Goal: Information Seeking & Learning: Learn about a topic

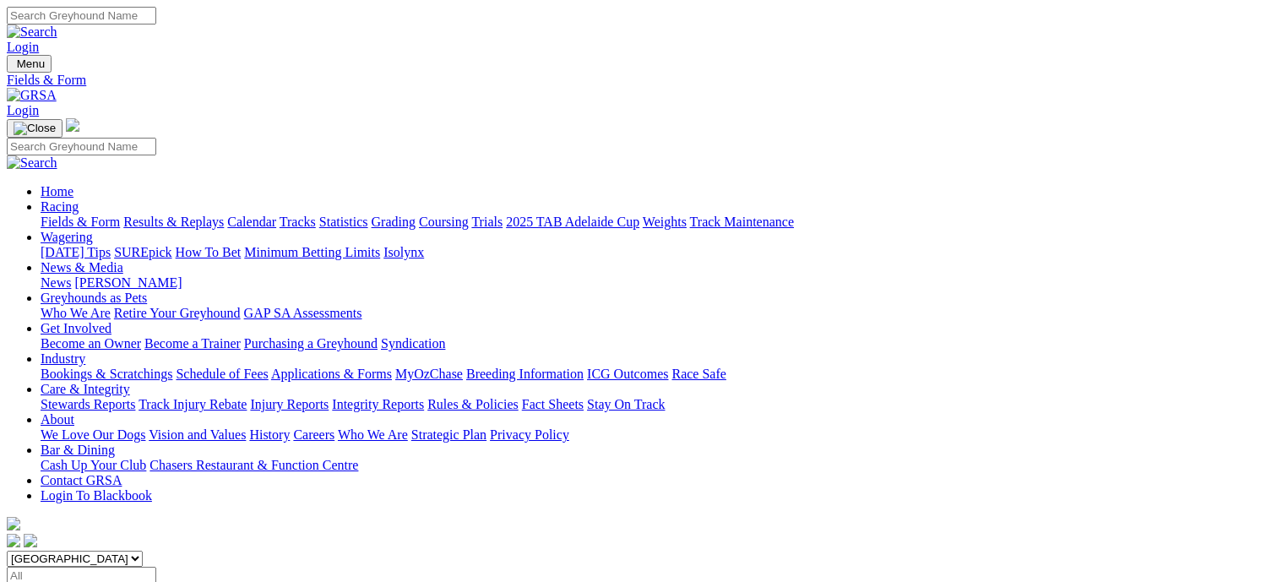
scroll to position [169, 0]
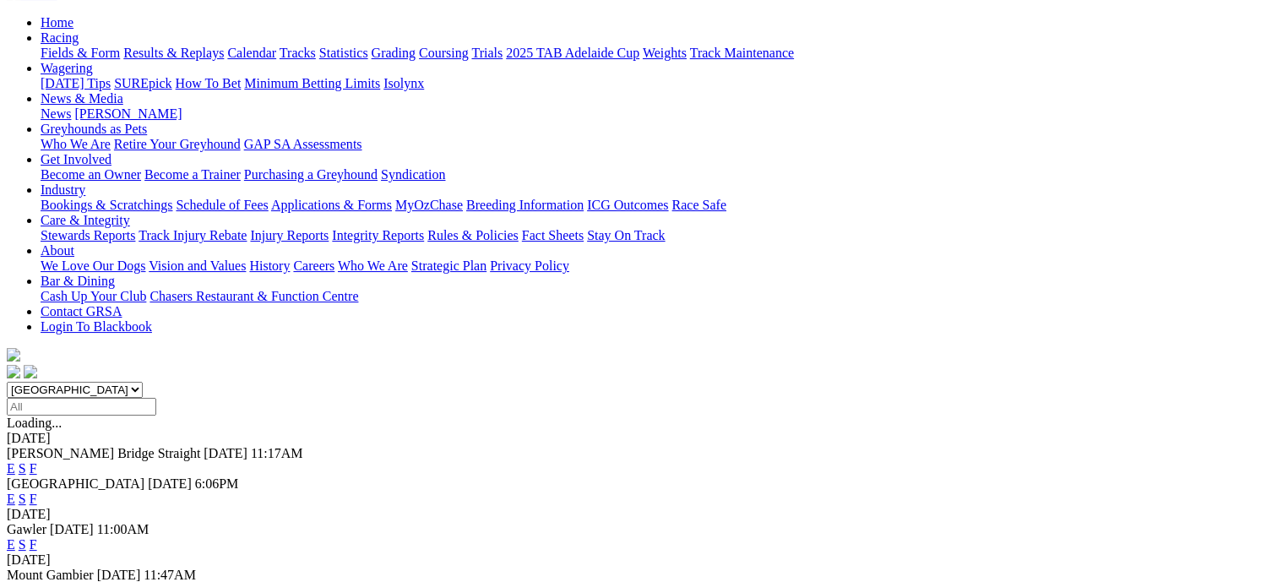
click at [37, 492] on link "F" at bounding box center [34, 499] width 8 height 14
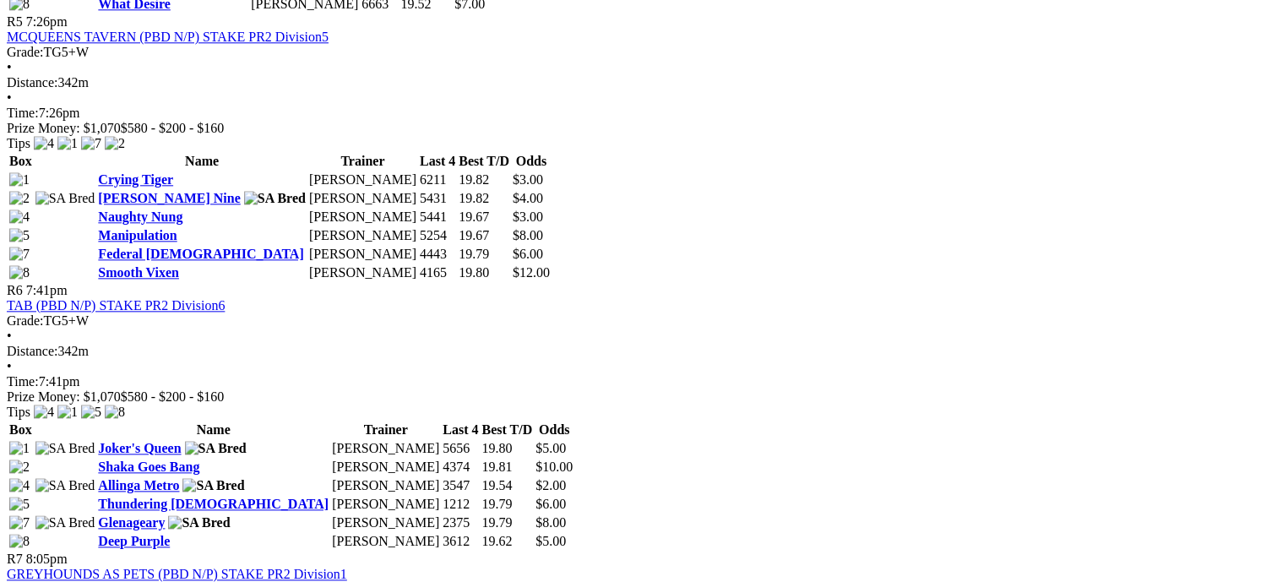
scroll to position [1605, 0]
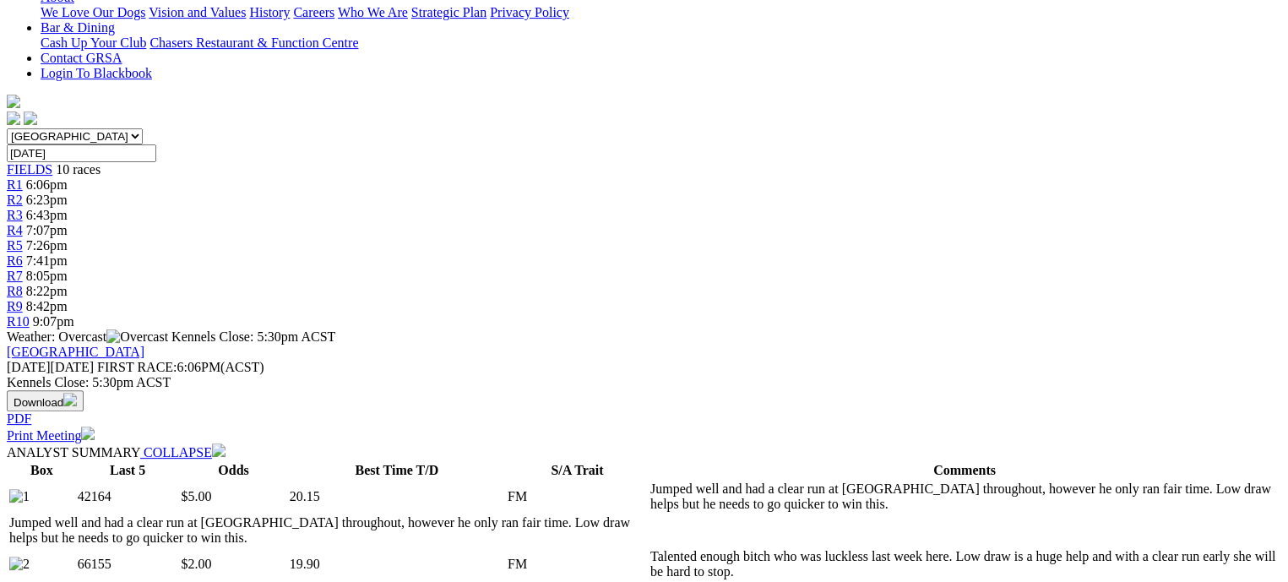
scroll to position [422, 0]
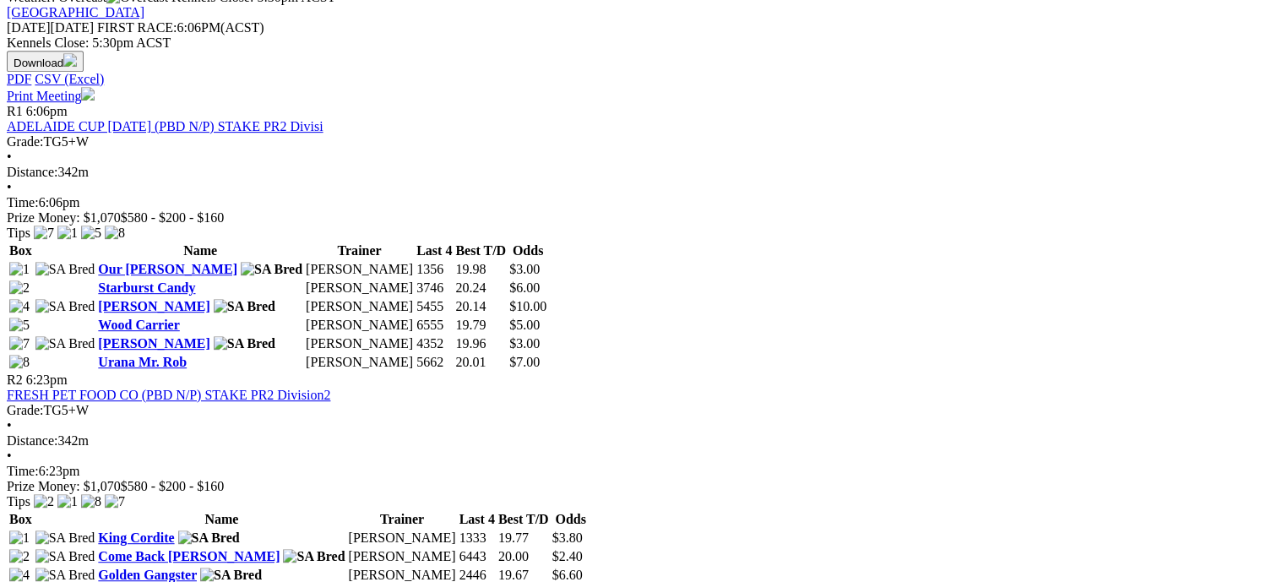
scroll to position [1014, 0]
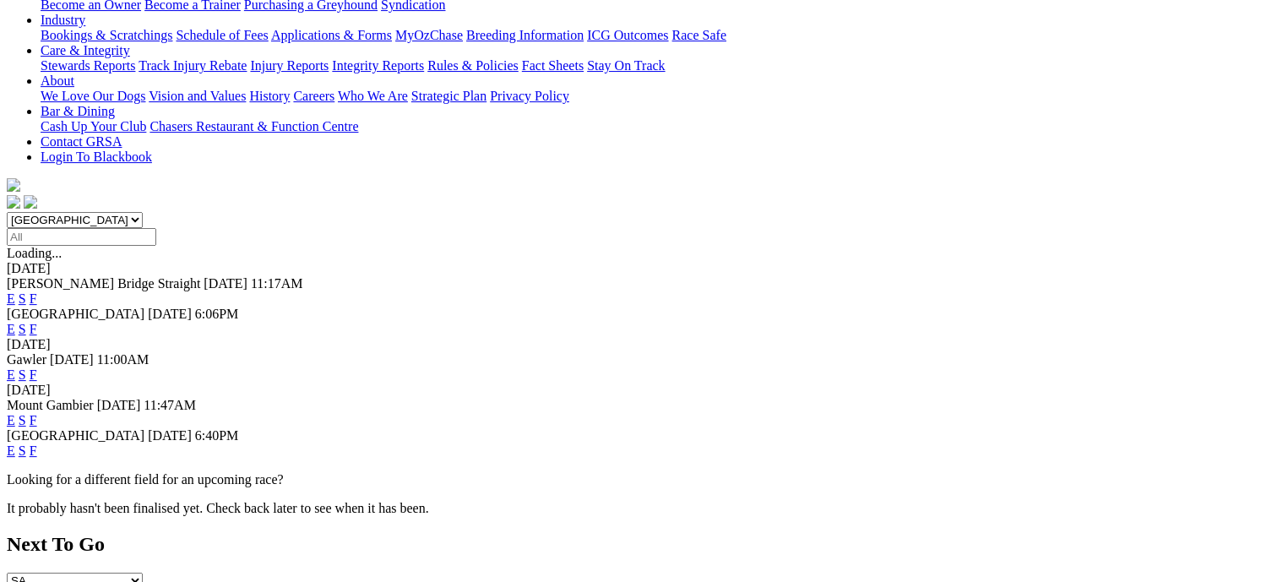
scroll to position [338, 0]
click at [37, 368] on link "F" at bounding box center [34, 375] width 8 height 14
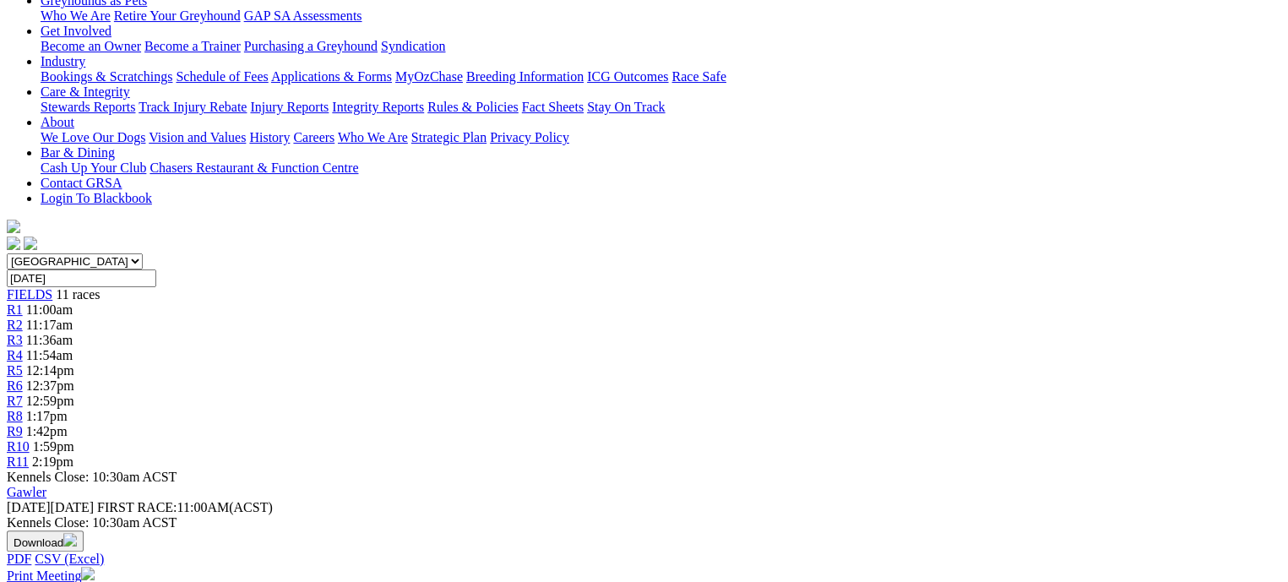
scroll to position [338, 0]
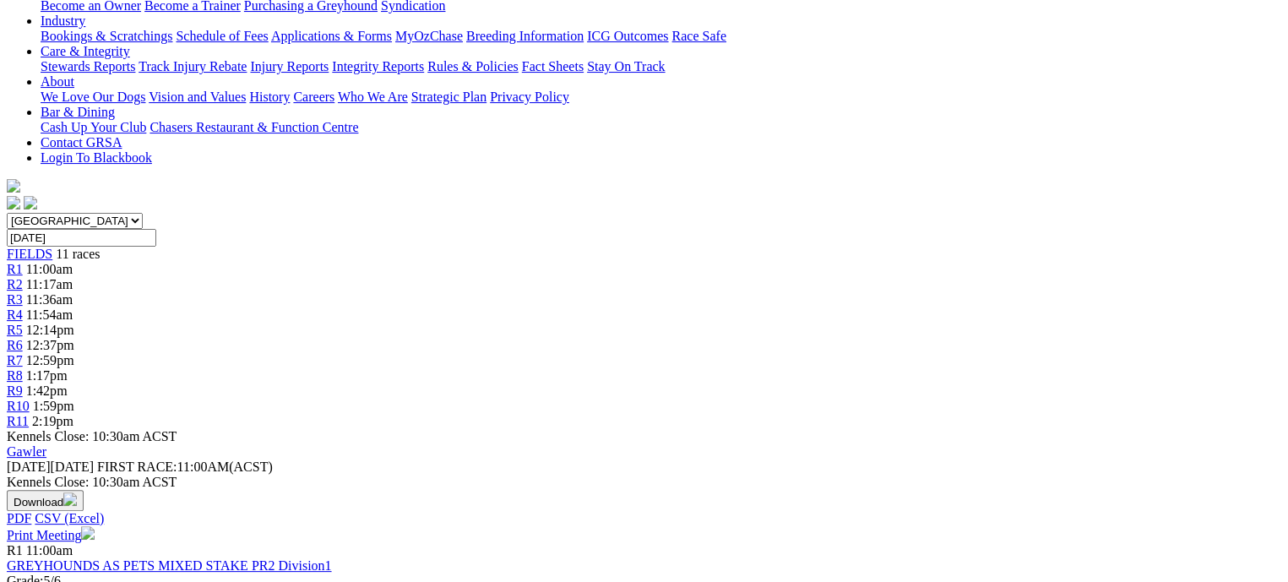
click at [323, 558] on link "GREYHOUNDS AS PETS MIXED STAKE PR2 Division1" at bounding box center [169, 565] width 325 height 14
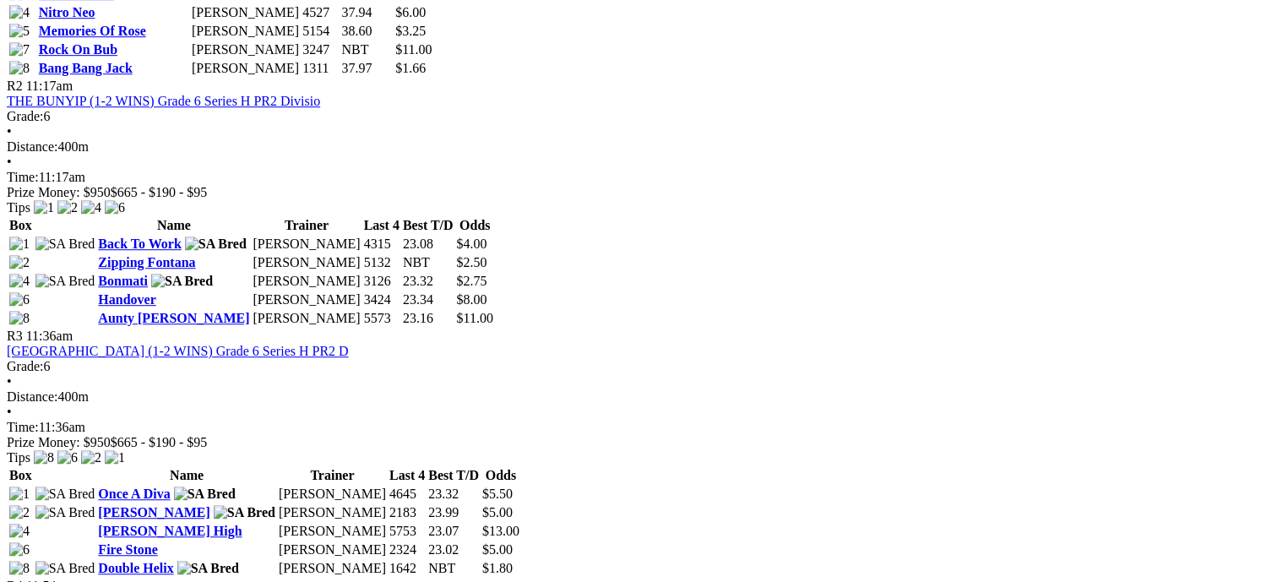
scroll to position [1098, 0]
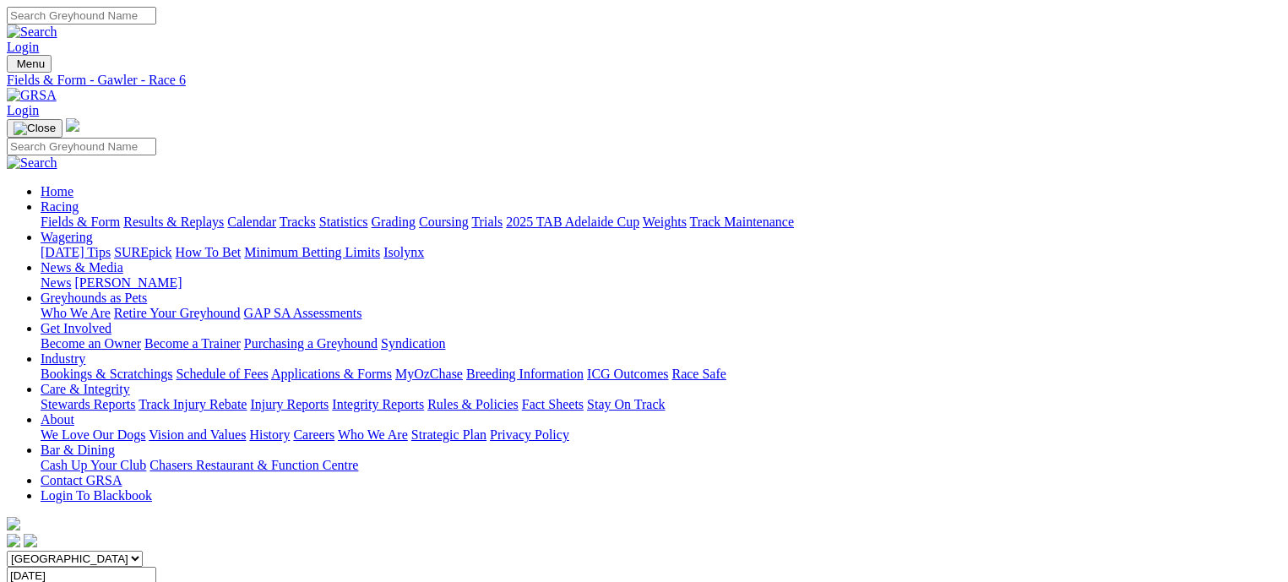
scroll to position [169, 0]
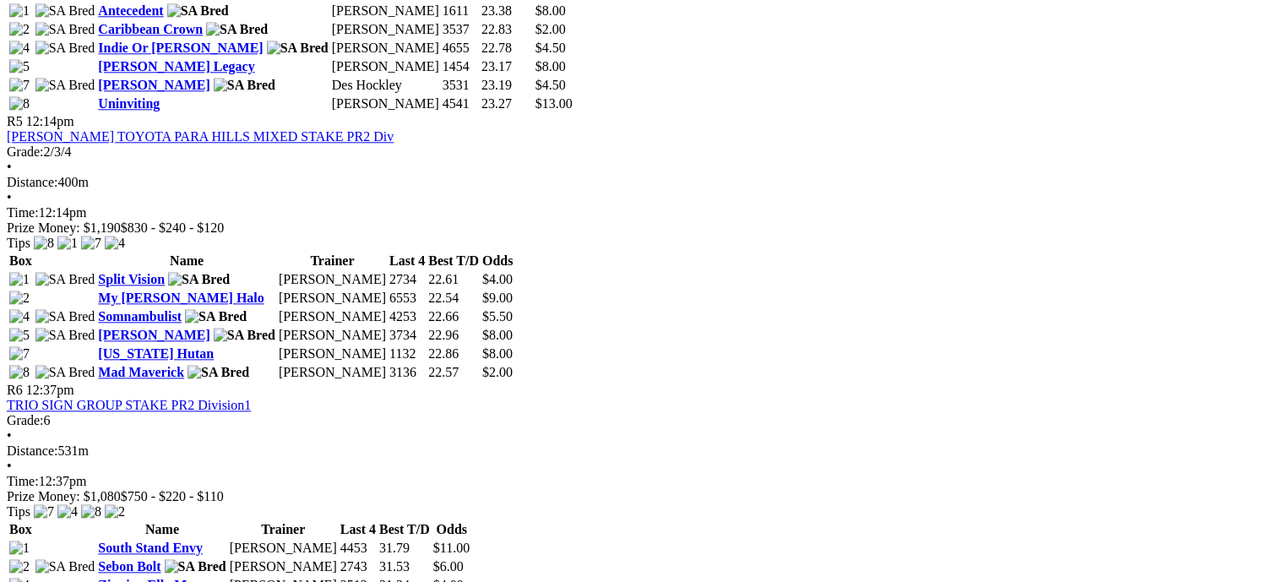
scroll to position [1943, 0]
